Goal: Information Seeking & Learning: Understand process/instructions

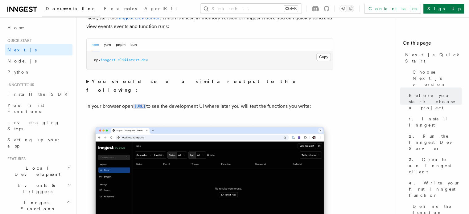
scroll to position [461, 0]
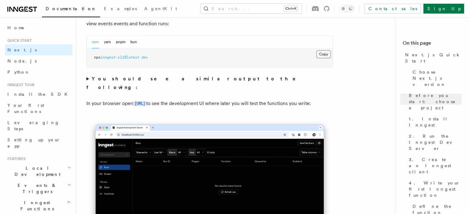
click at [323, 52] on button "Copy Copied" at bounding box center [324, 54] width 15 height 8
click at [146, 101] on code "[URL]" at bounding box center [139, 103] width 13 height 5
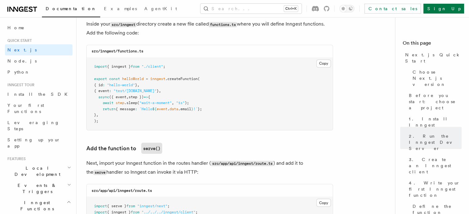
scroll to position [1106, 0]
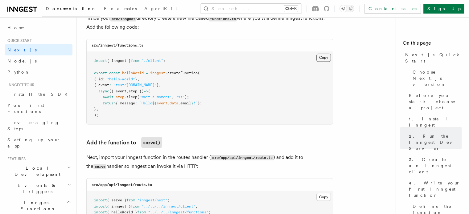
click at [321, 60] on button "Copy Copied" at bounding box center [324, 58] width 15 height 8
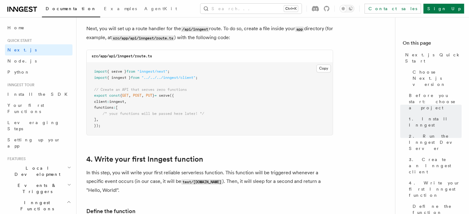
scroll to position [858, 0]
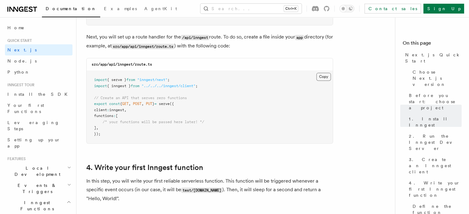
click at [321, 77] on button "Copy Copied" at bounding box center [324, 77] width 15 height 8
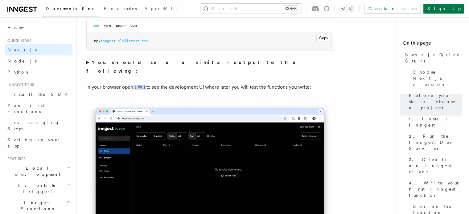
scroll to position [454, 0]
